Goal: Information Seeking & Learning: Check status

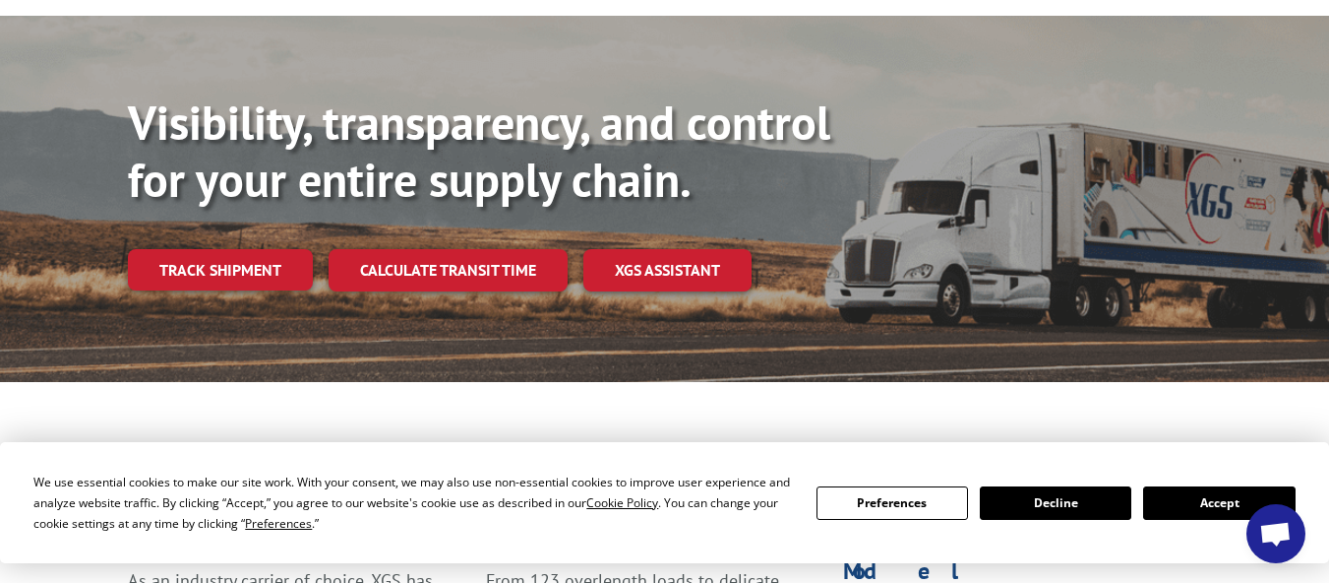
scroll to position [197, 0]
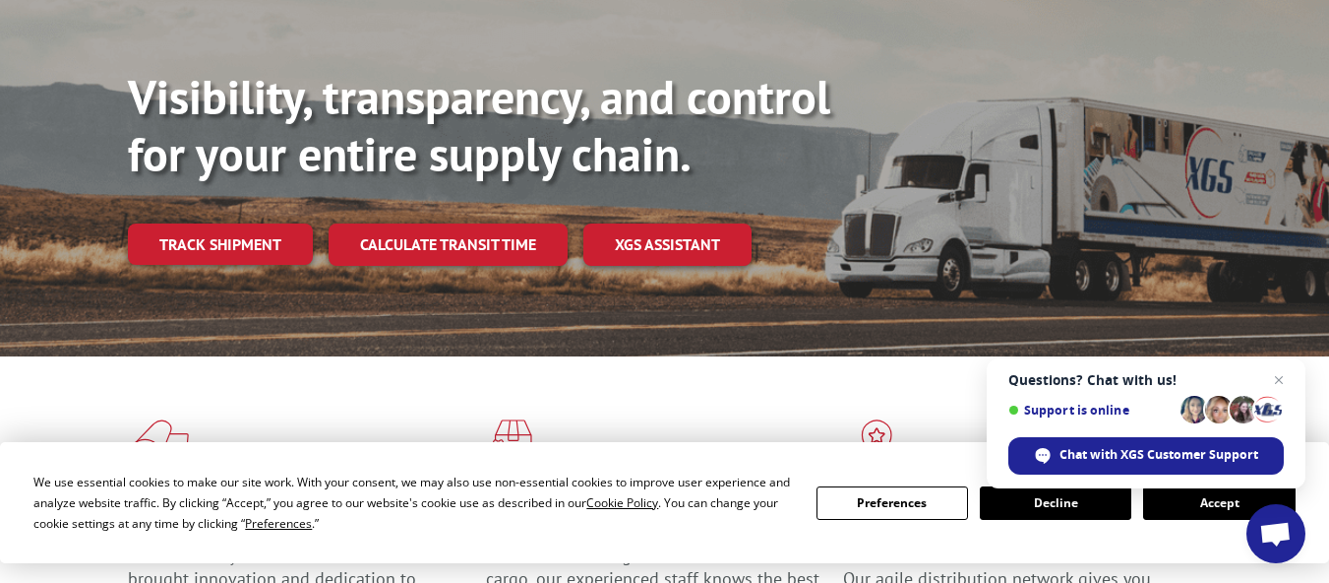
click at [1200, 515] on button "Accept" at bounding box center [1219, 502] width 152 height 33
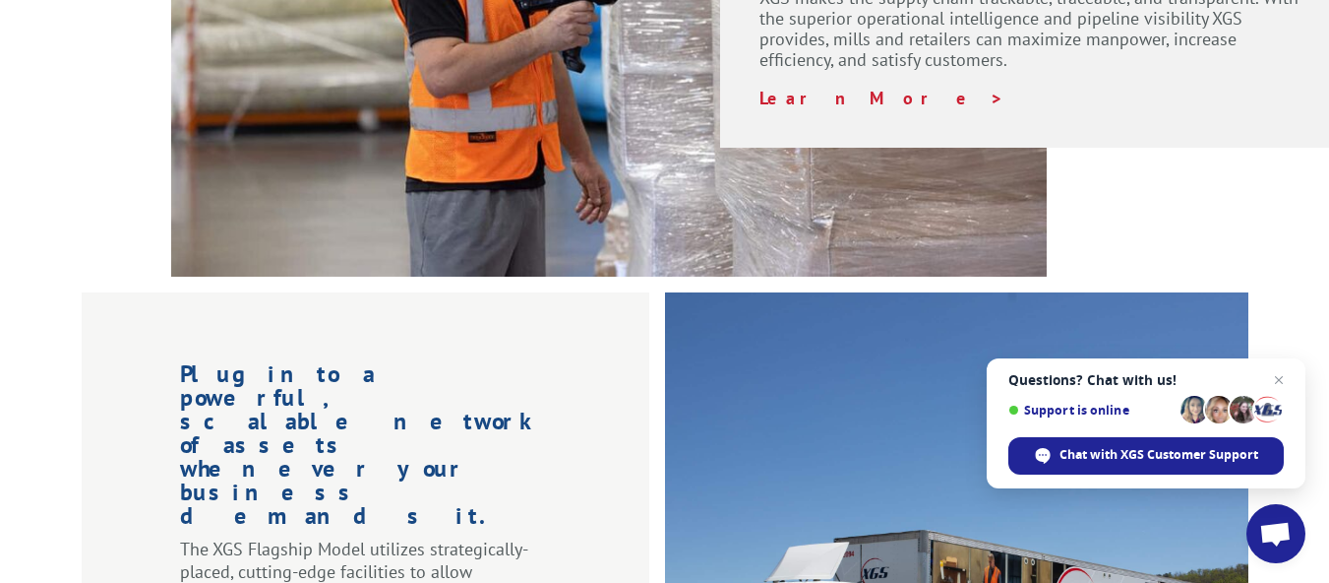
scroll to position [1771, 0]
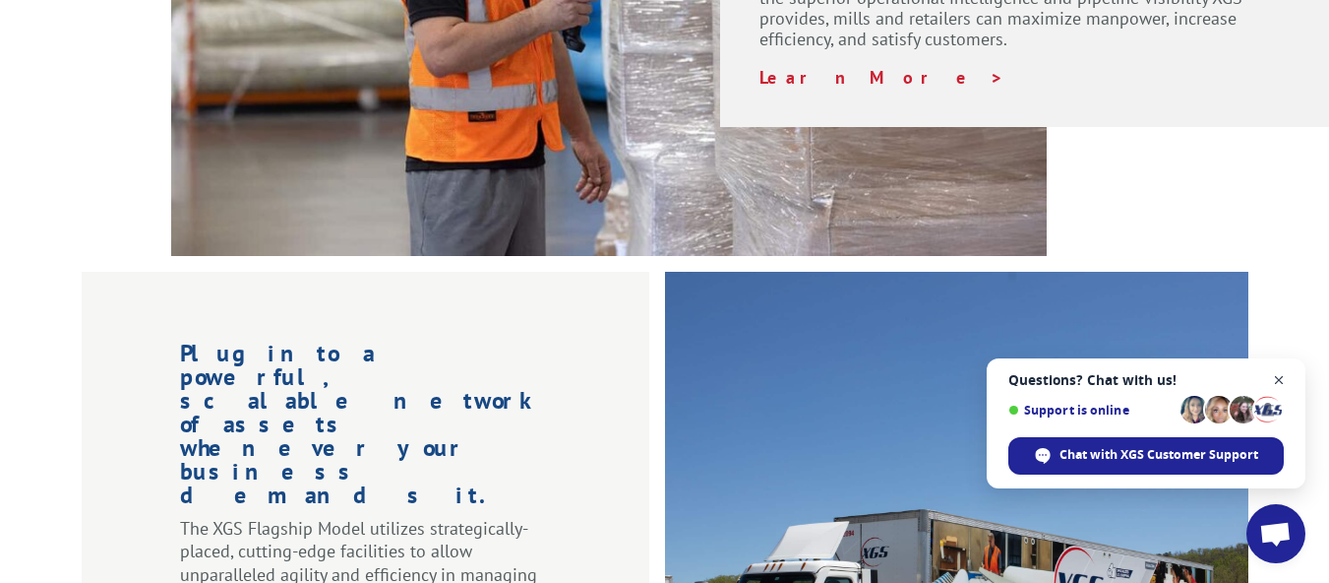
click at [1280, 381] on span "Close chat" at bounding box center [1279, 380] width 25 height 25
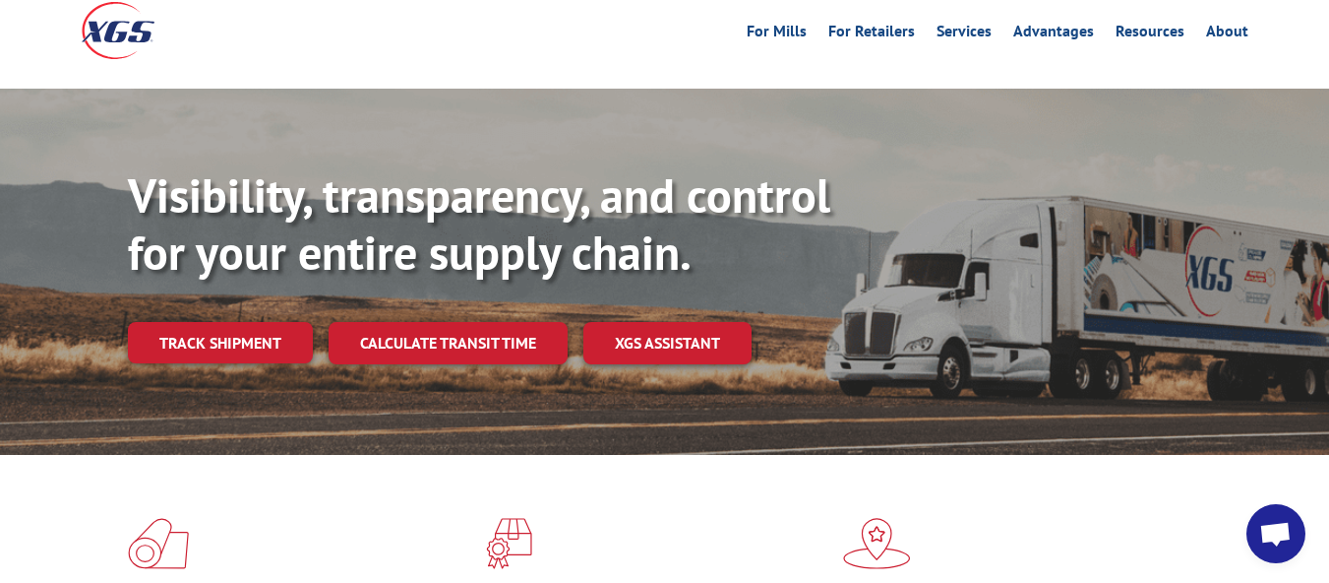
scroll to position [0, 0]
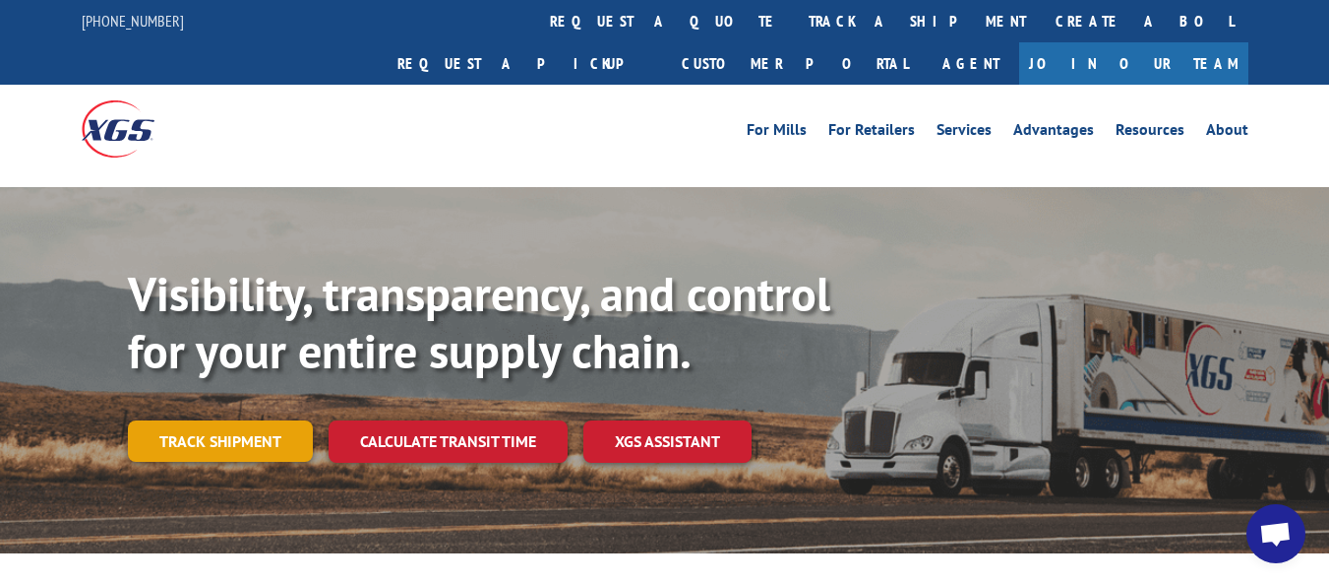
click at [245, 420] on link "Track shipment" at bounding box center [220, 440] width 185 height 41
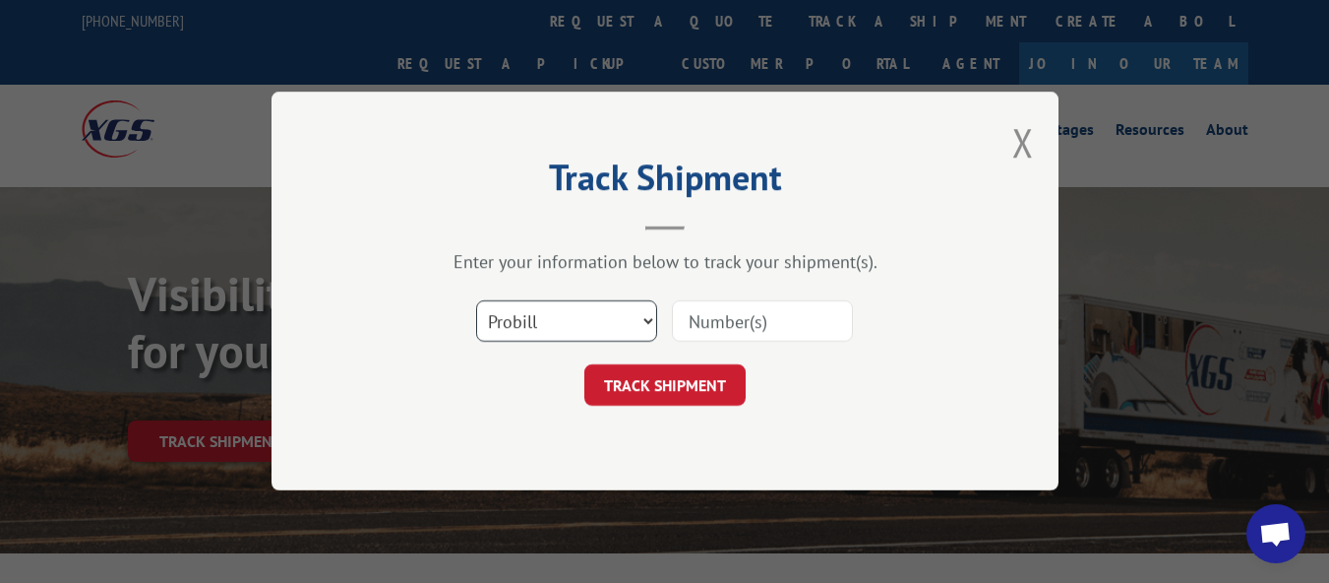
click at [526, 328] on select "Select category... Probill BOL PO" at bounding box center [566, 321] width 181 height 41
select select "bol"
click at [476, 301] on select "Select category... Probill BOL PO" at bounding box center [566, 321] width 181 height 41
click at [725, 337] on input at bounding box center [762, 321] width 181 height 41
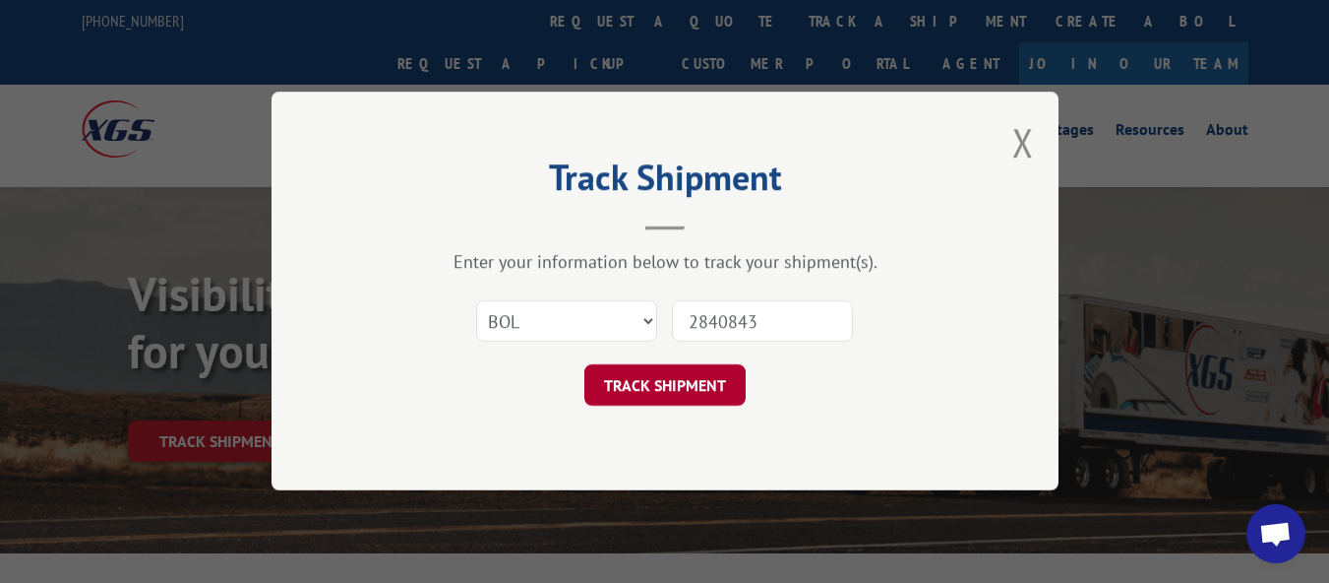
type input "2840843"
click at [679, 389] on button "TRACK SHIPMENT" at bounding box center [664, 385] width 161 height 41
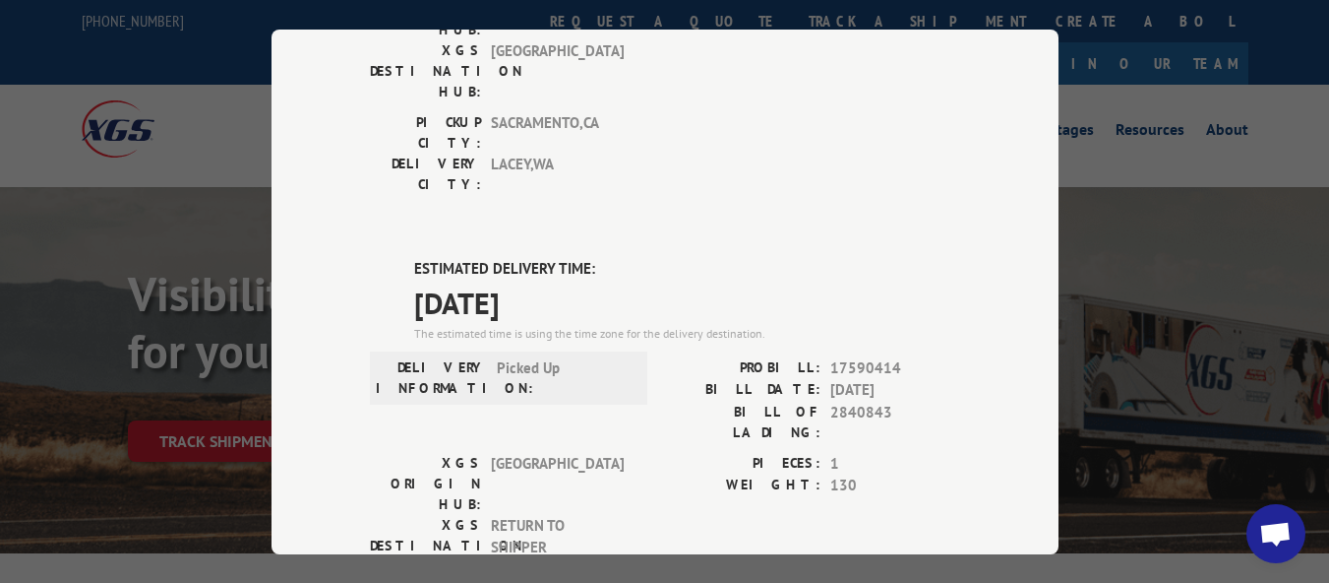
scroll to position [394, 0]
